Goal: Information Seeking & Learning: Learn about a topic

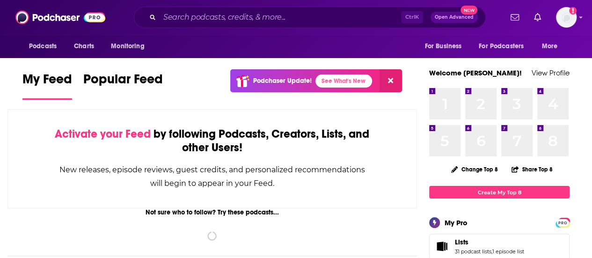
scroll to position [225, 0]
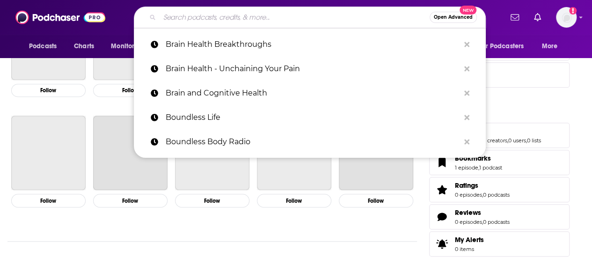
click at [189, 21] on input "Search podcasts, credits, & more..." at bounding box center [294, 17] width 270 height 15
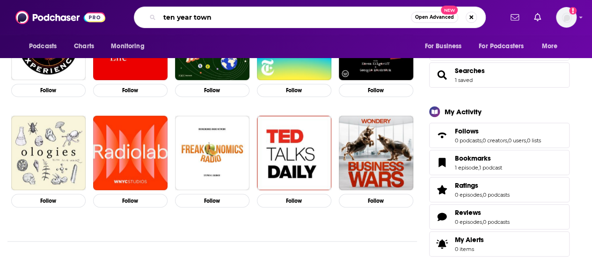
type input "ten year town"
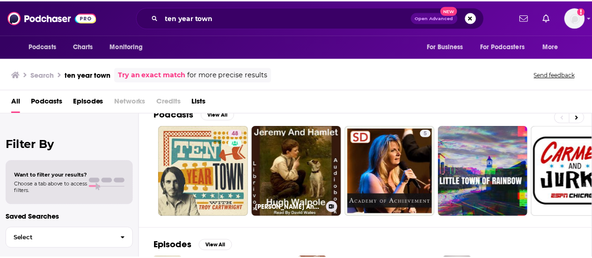
scroll to position [13, 0]
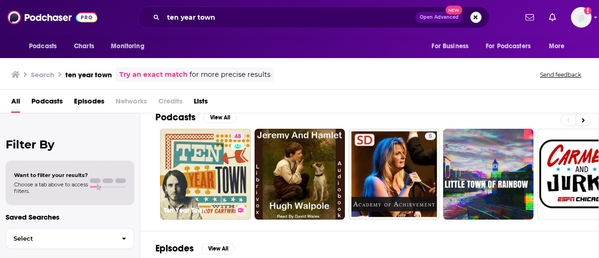
click at [200, 174] on link "48 Ten Year Town" at bounding box center [205, 174] width 91 height 91
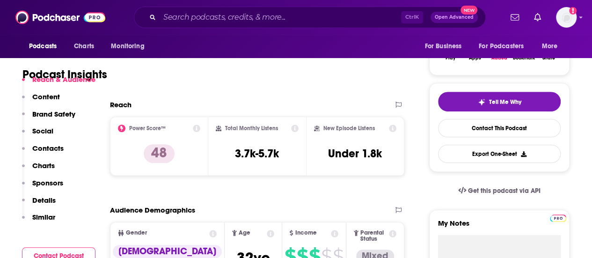
scroll to position [199, 0]
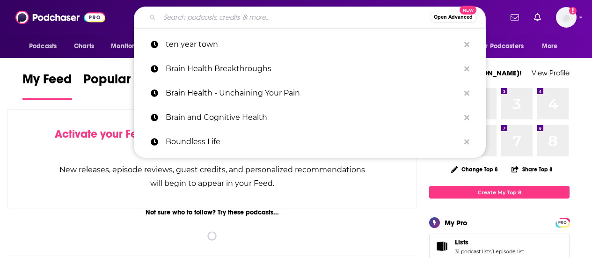
click at [214, 20] on input "Search podcasts, credits, & more..." at bounding box center [294, 17] width 270 height 15
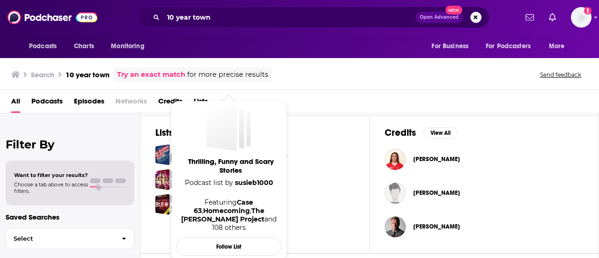
scroll to position [304, 0]
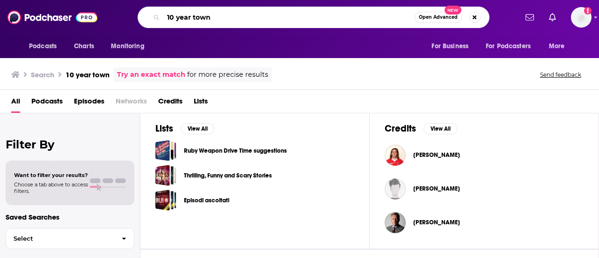
drag, startPoint x: 171, startPoint y: 18, endPoint x: 153, endPoint y: 19, distance: 17.8
click at [153, 19] on div "10 year town Open Advanced New" at bounding box center [313, 18] width 352 height 22
type input "ten year town"
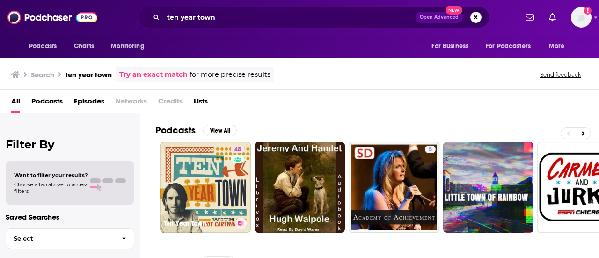
click at [217, 180] on link "48 Ten Year Town" at bounding box center [205, 187] width 91 height 91
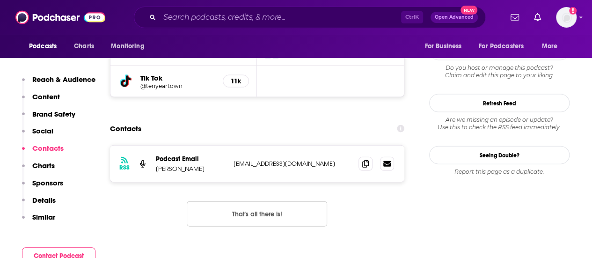
scroll to position [984, 0]
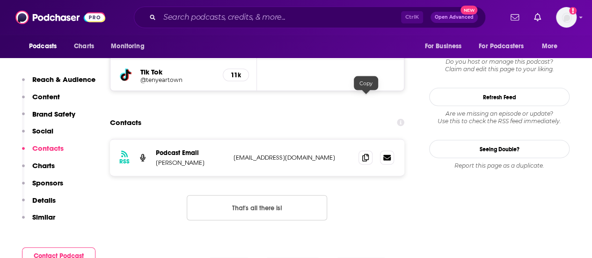
click at [364, 154] on icon at bounding box center [365, 157] width 7 height 7
click at [369, 154] on icon at bounding box center [365, 157] width 7 height 7
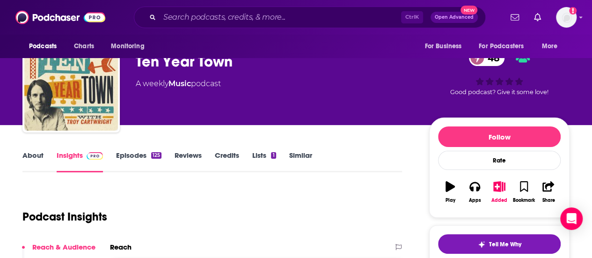
scroll to position [0, 0]
